Goal: Transaction & Acquisition: Purchase product/service

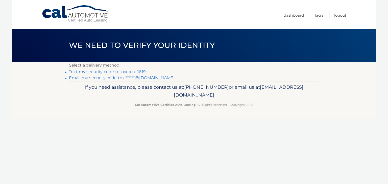
click at [139, 72] on link "Text my security code to xxx-xxx-1619" at bounding box center [107, 71] width 77 height 5
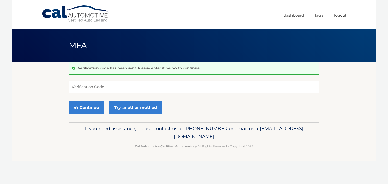
click at [113, 88] on input "Verification Code" at bounding box center [194, 87] width 250 height 13
type input "509995"
click at [91, 108] on button "Continue" at bounding box center [86, 107] width 35 height 13
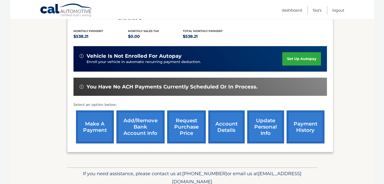
scroll to position [107, 0]
click at [100, 129] on link "make a payment" at bounding box center [95, 127] width 38 height 33
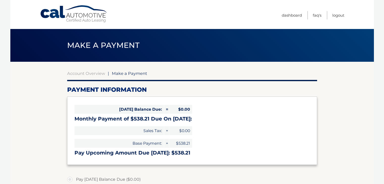
select select "YmM3NWQ1NDItZjI2MC00NzQ5LTkyMTItOTg2NzA5NTg4ZDQ5"
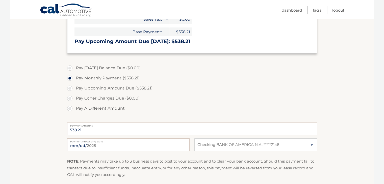
scroll to position [111, 0]
click at [94, 145] on input "2025-09-08" at bounding box center [128, 145] width 122 height 13
type input "2025-09-29"
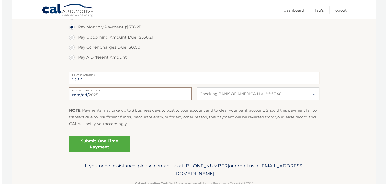
scroll to position [163, 0]
click at [99, 95] on input "2025-09-29" at bounding box center [128, 94] width 122 height 13
click at [165, 146] on div "Submit One Time Payment" at bounding box center [192, 143] width 250 height 18
click at [82, 145] on link "Submit One Time Payment" at bounding box center [97, 144] width 61 height 16
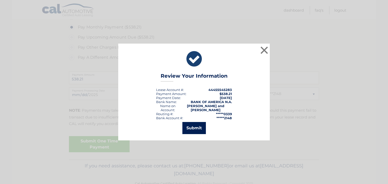
click at [187, 125] on button "Submit" at bounding box center [193, 128] width 23 height 12
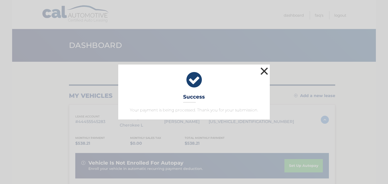
click at [263, 72] on button "×" at bounding box center [264, 71] width 10 height 10
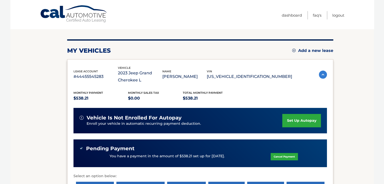
scroll to position [45, 0]
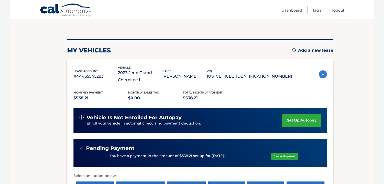
click at [339, 11] on link "Logout" at bounding box center [338, 10] width 12 height 8
